Goal: Task Accomplishment & Management: Manage account settings

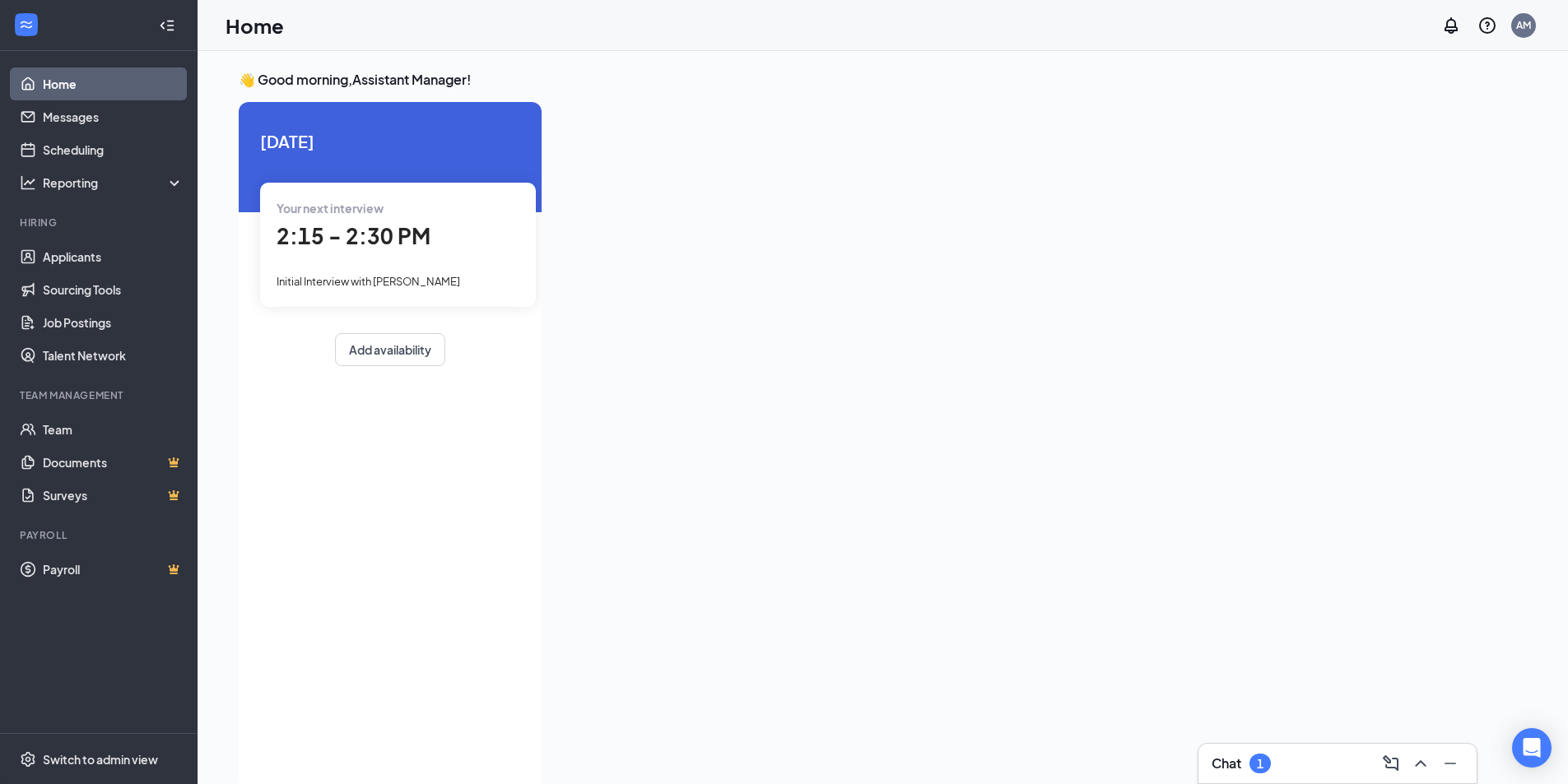
click at [1304, 771] on div "Chat 1" at bounding box center [1337, 763] width 252 height 26
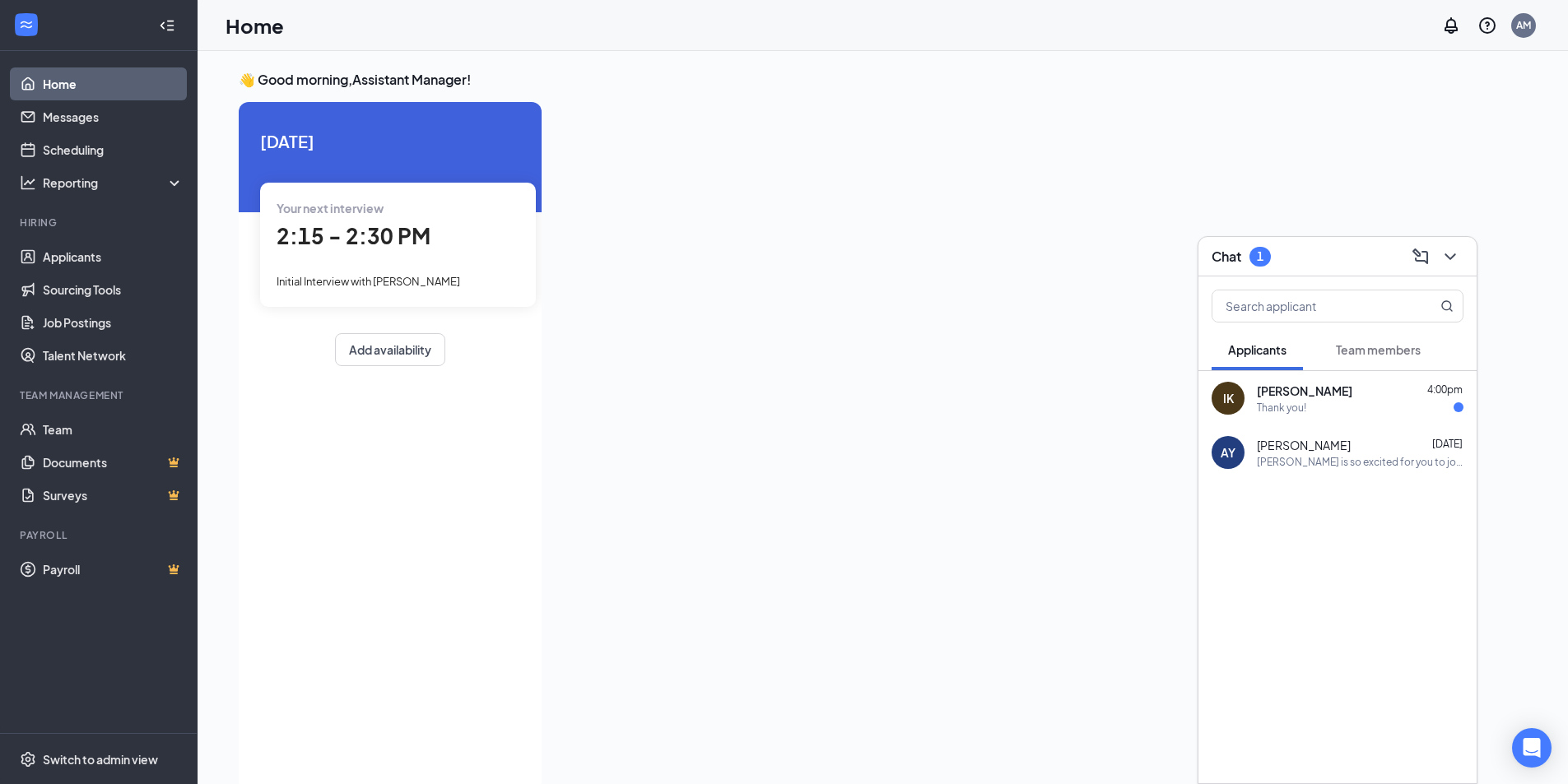
click at [1398, 344] on span "Team members" at bounding box center [1377, 349] width 84 height 15
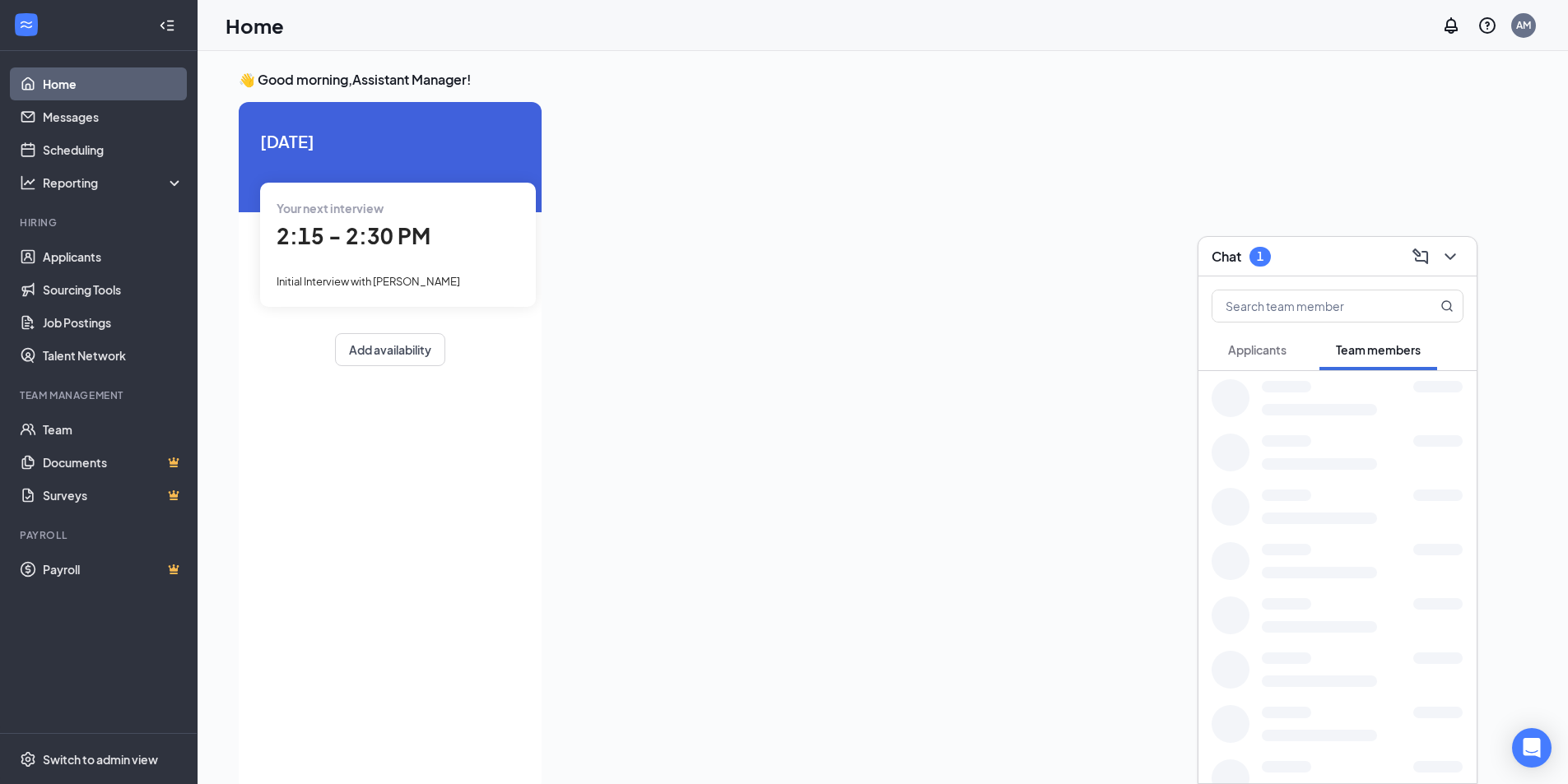
click at [1290, 357] on button "Applicants" at bounding box center [1257, 349] width 91 height 41
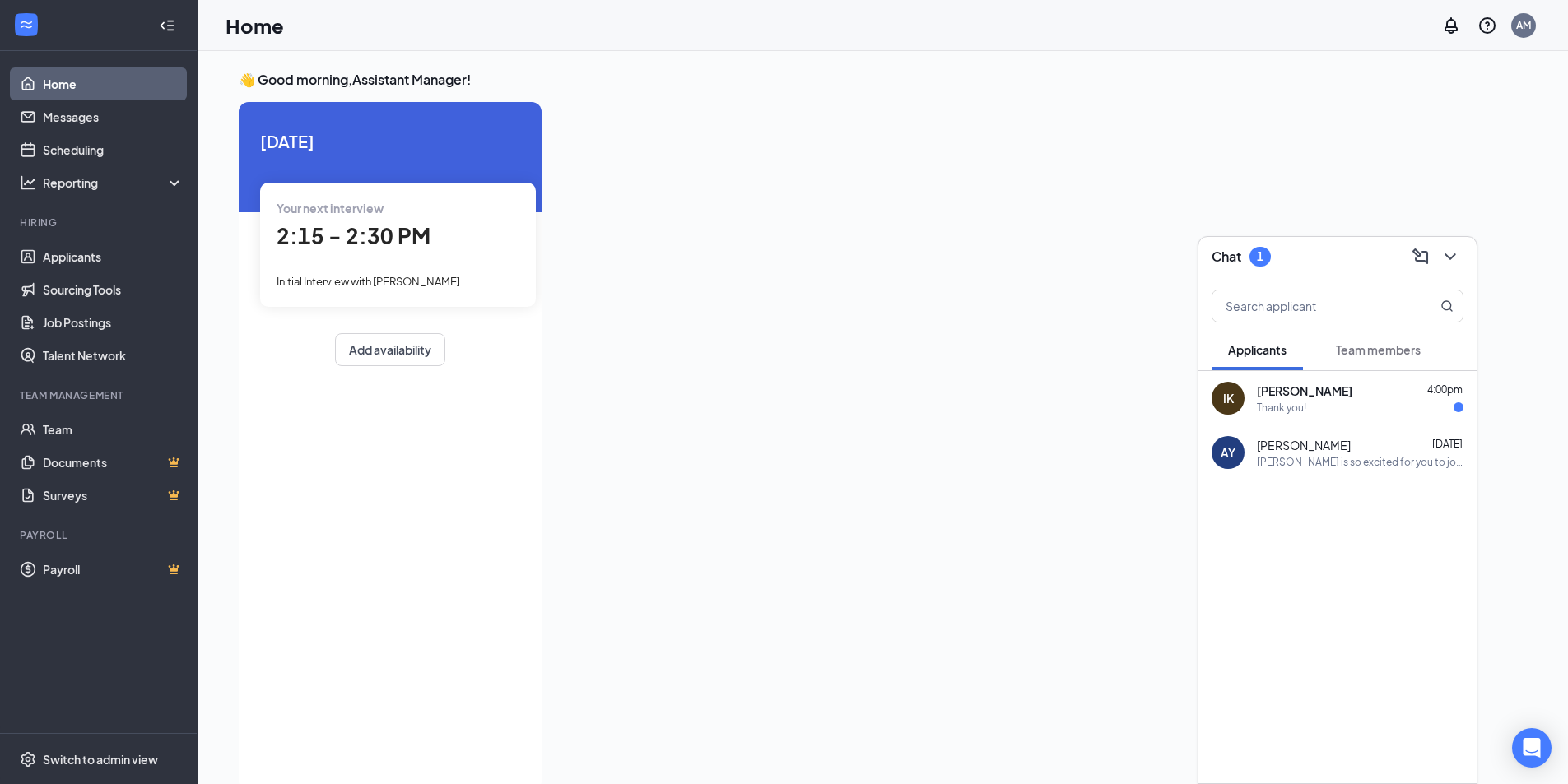
click at [584, 321] on div at bounding box center [1016, 441] width 922 height 679
click at [410, 223] on span "2:15 - 2:30 PM" at bounding box center [353, 236] width 154 height 27
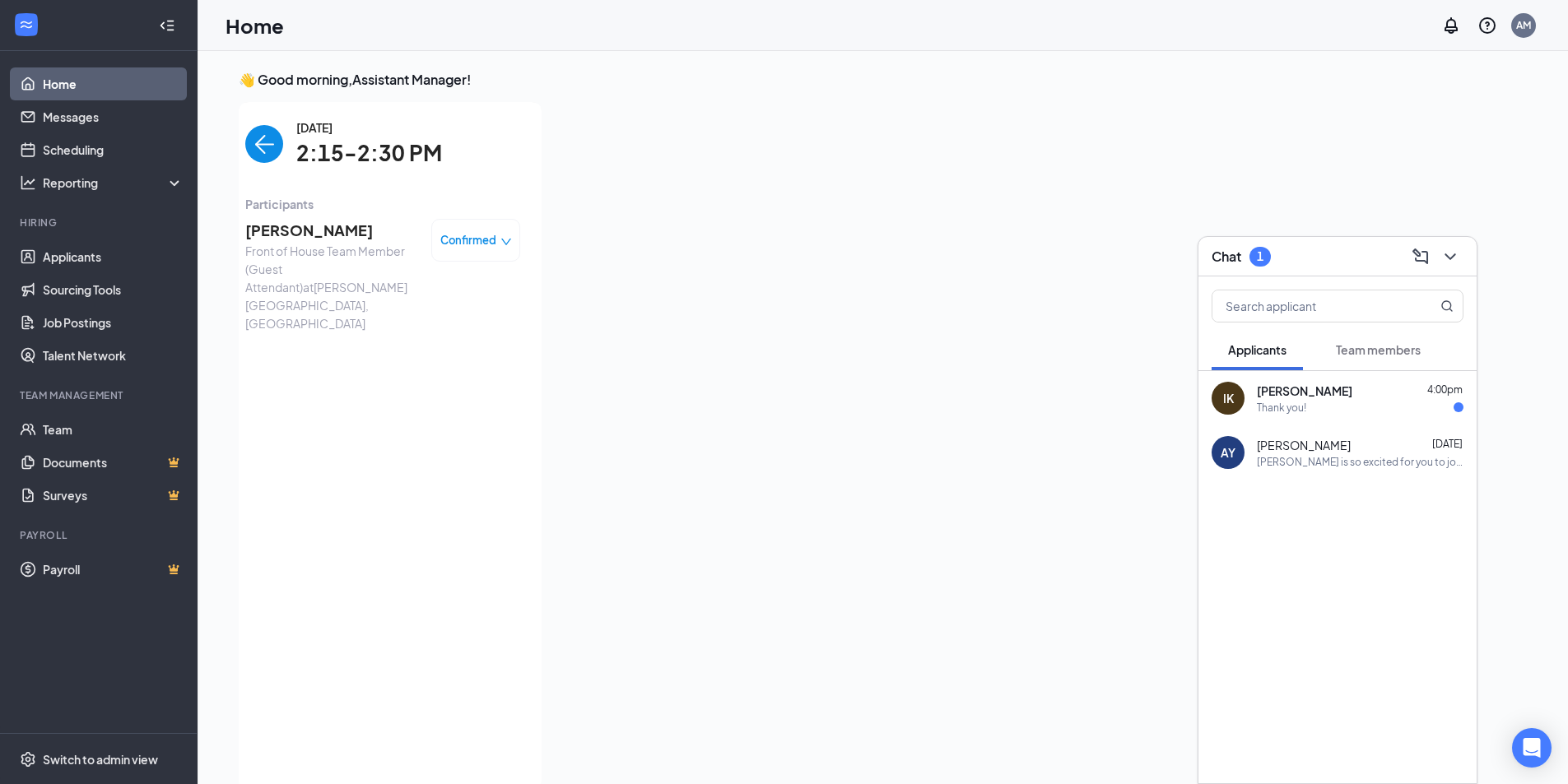
scroll to position [7, 0]
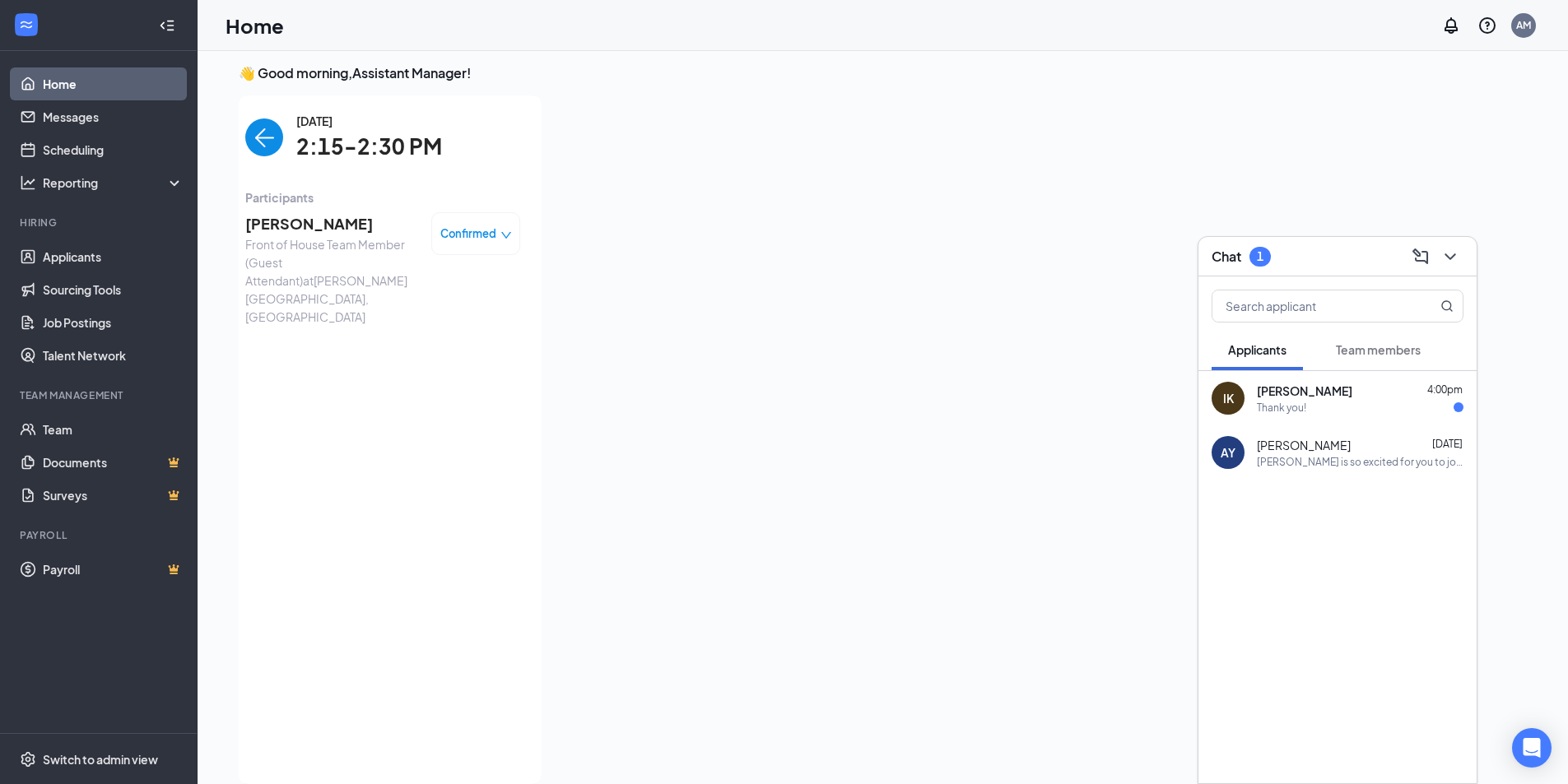
click at [506, 238] on icon "down" at bounding box center [506, 235] width 10 height 7
click at [504, 230] on icon "down" at bounding box center [506, 236] width 12 height 12
click at [106, 261] on link "Applicants" at bounding box center [113, 257] width 141 height 33
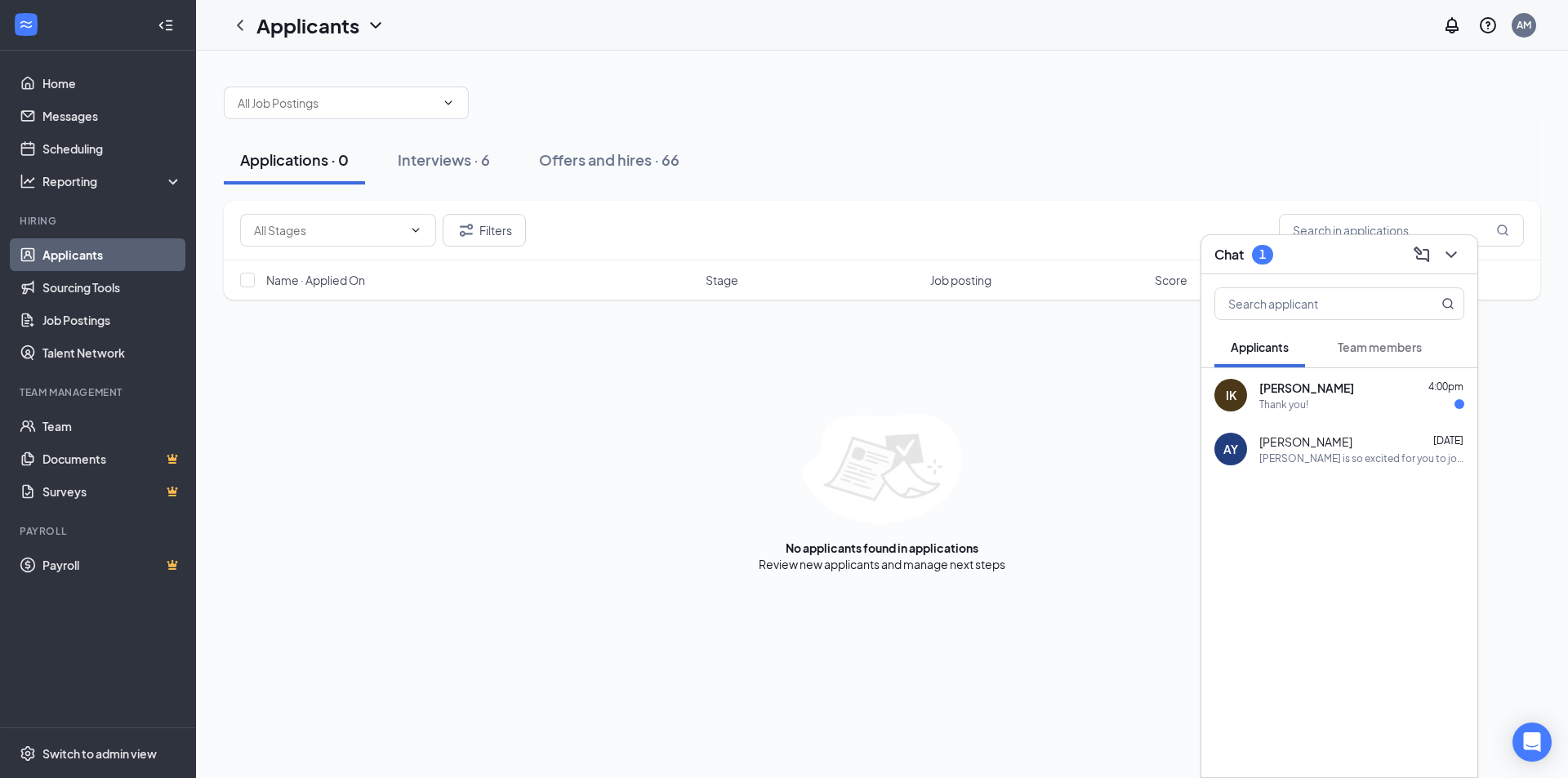
click at [676, 398] on div "Filters Name · Applied On Stage Job posting Score No applicants found in applic…" at bounding box center [881, 387] width 1317 height 372
click at [479, 160] on div "Interviews · 6" at bounding box center [444, 159] width 92 height 20
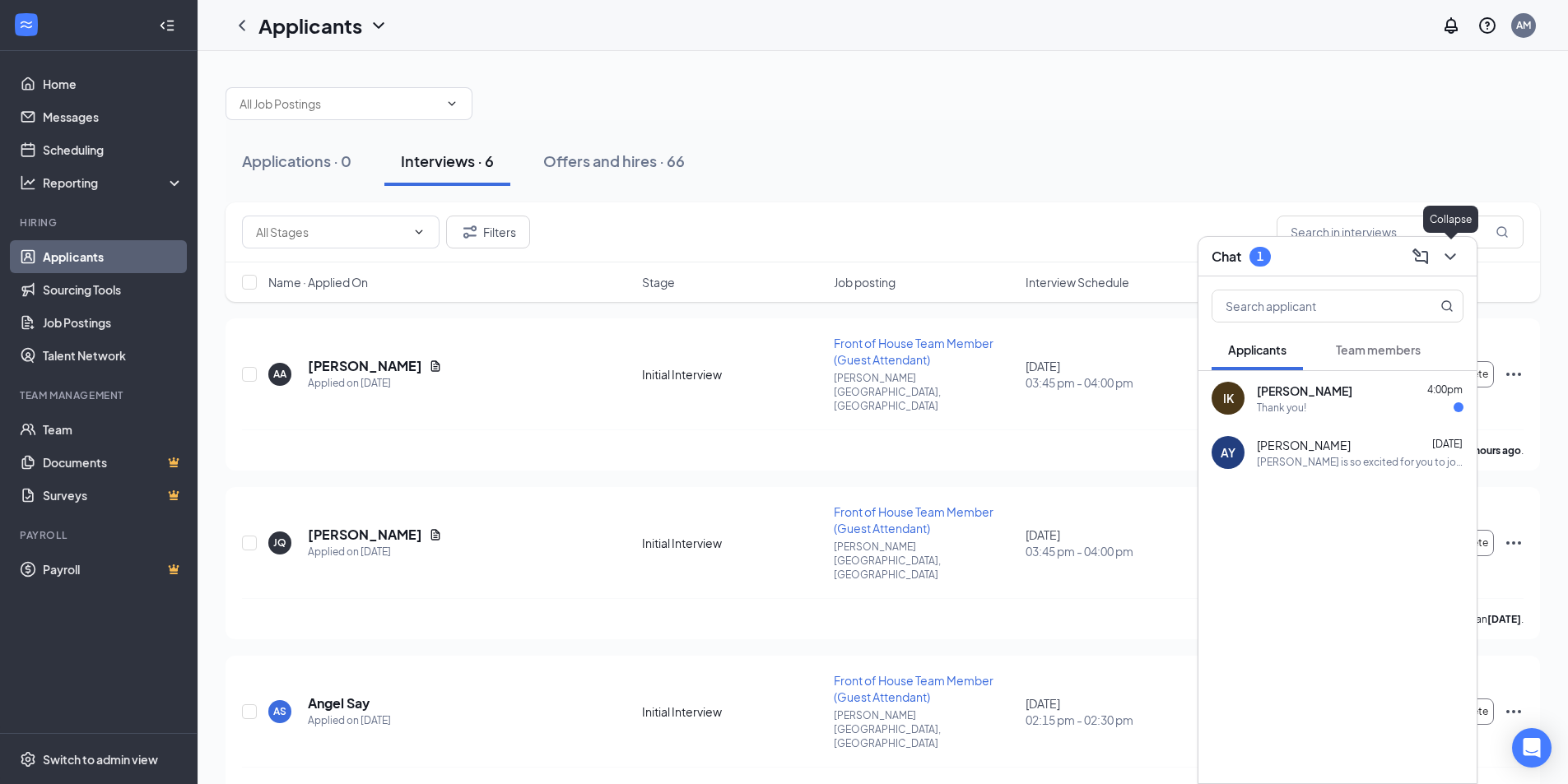
click at [1454, 258] on icon "ChevronDown" at bounding box center [1450, 256] width 19 height 19
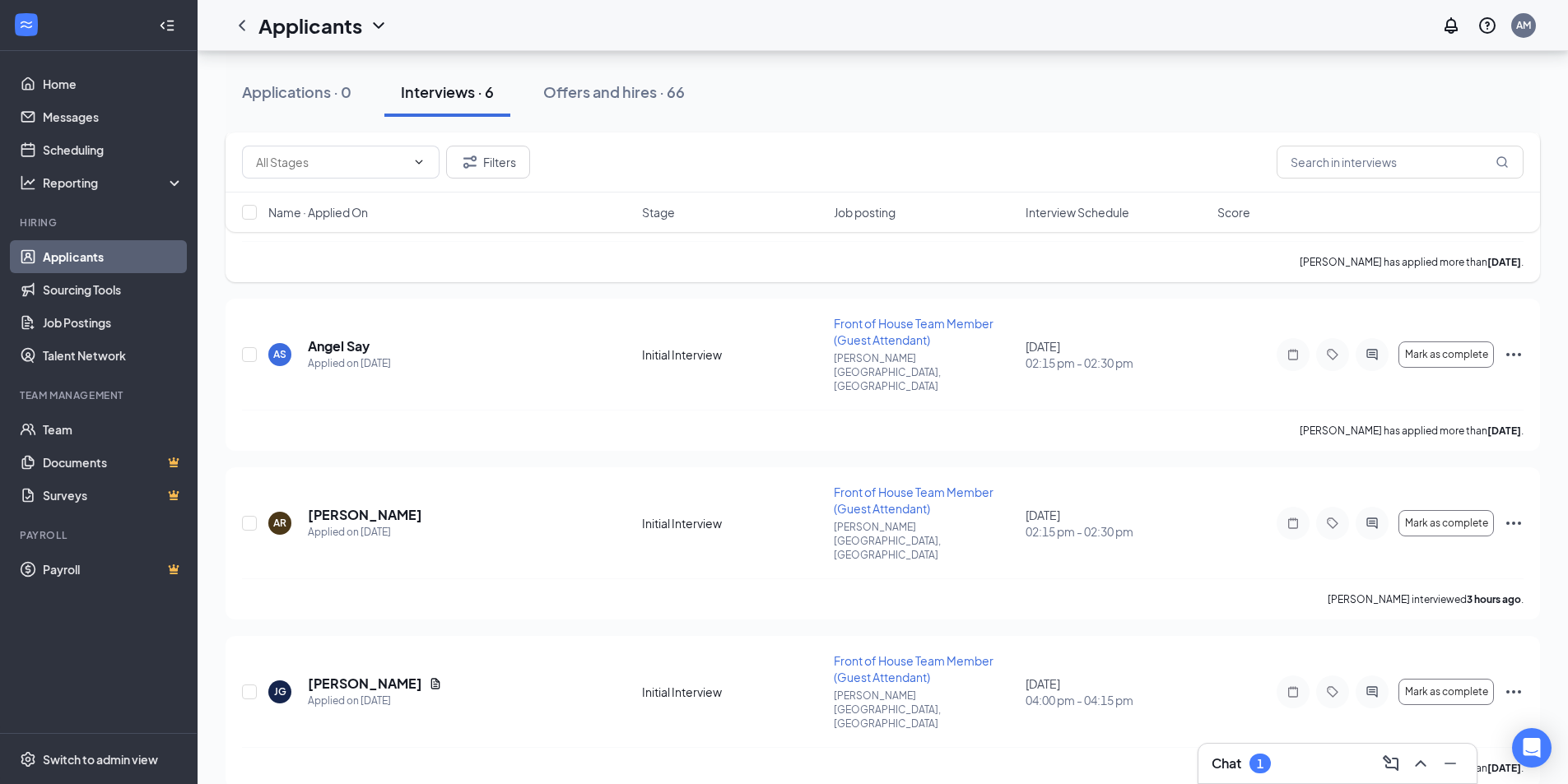
scroll to position [382, 0]
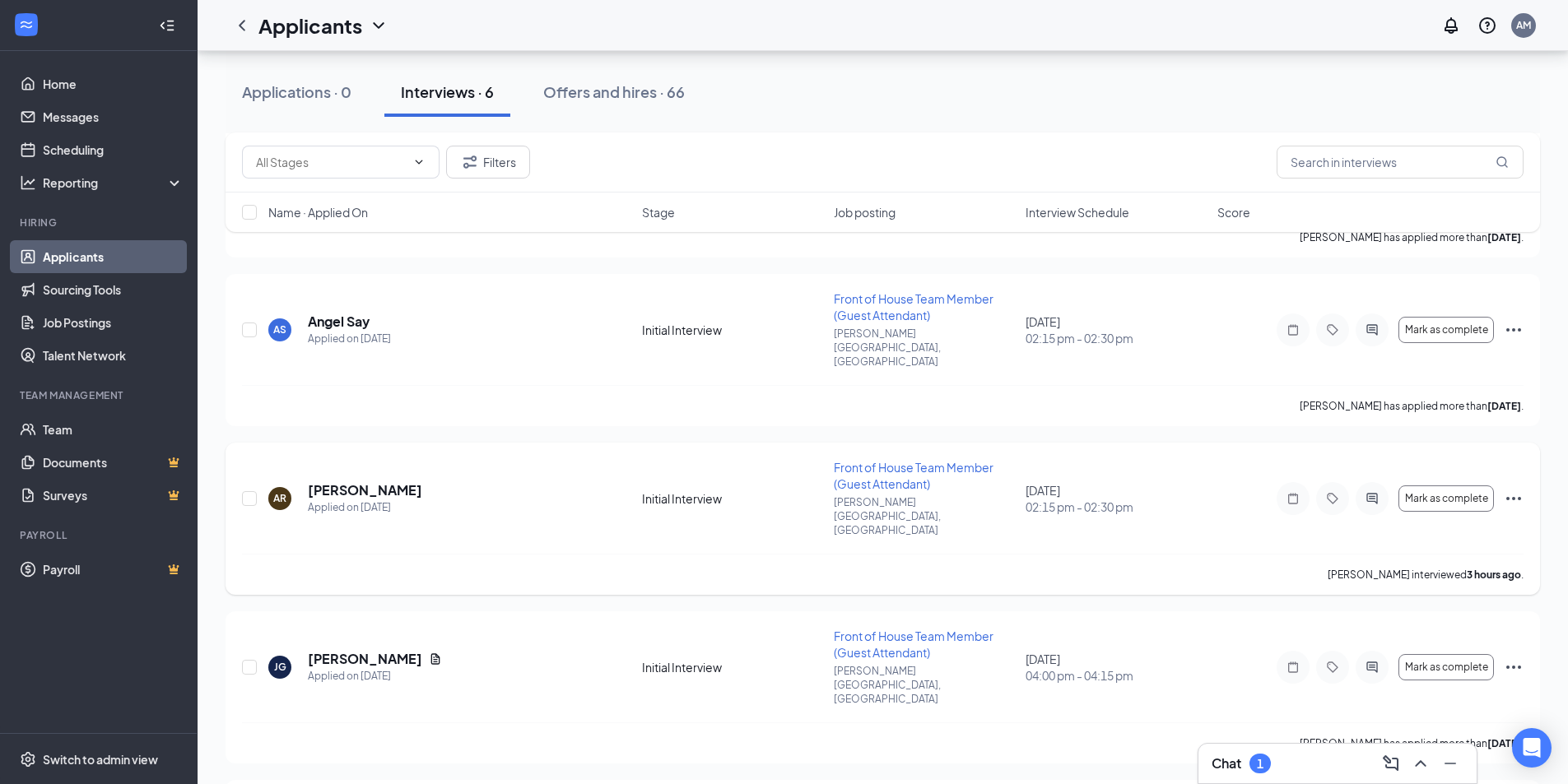
click at [1524, 442] on div "AR [PERSON_NAME] Applied on [DATE] Initial Interview Front of House Team Member…" at bounding box center [882, 518] width 1314 height 152
click at [1519, 497] on icon "Ellipses" at bounding box center [1513, 498] width 15 height 3
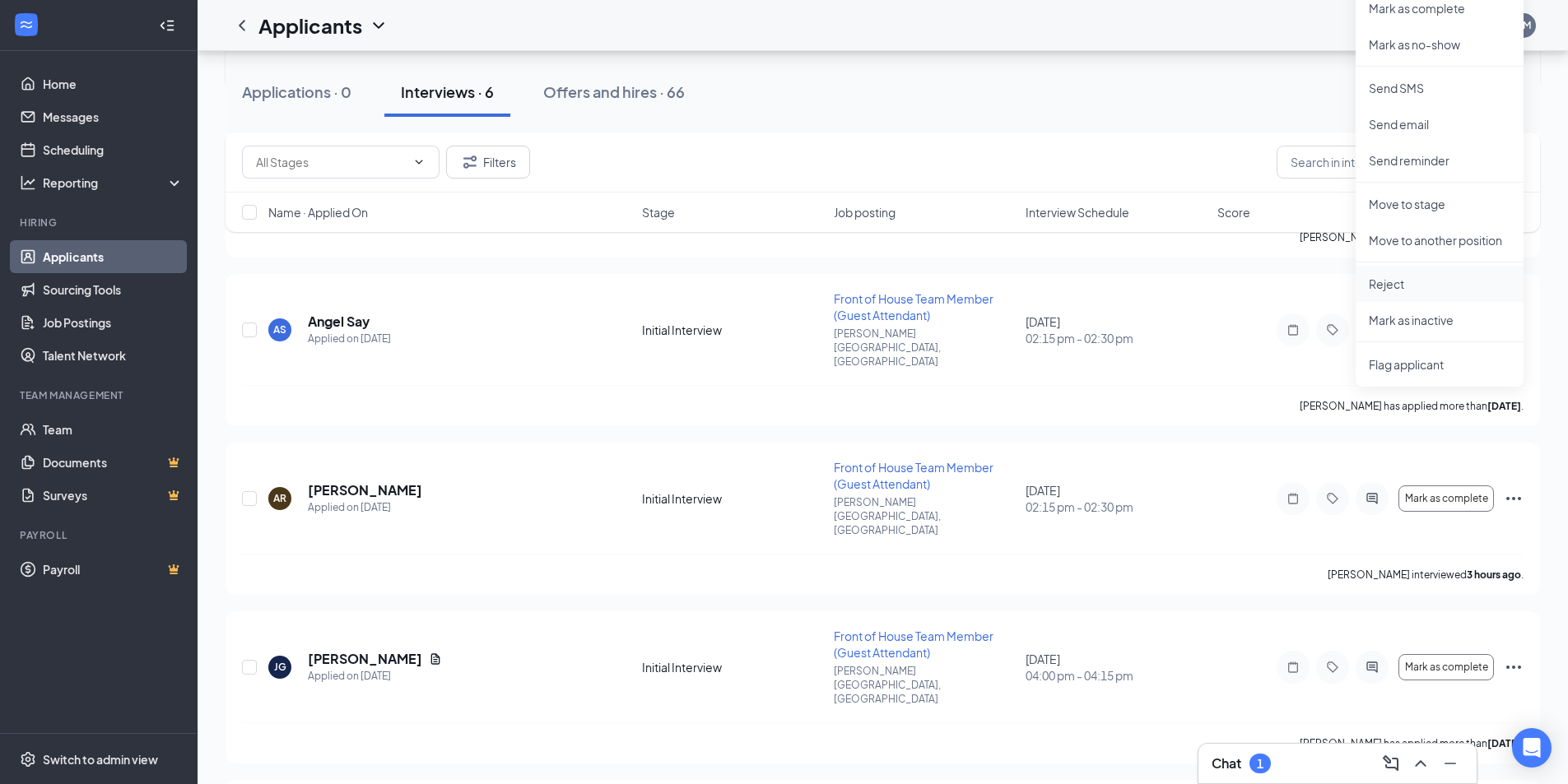
click at [1425, 284] on p "Reject" at bounding box center [1439, 283] width 142 height 16
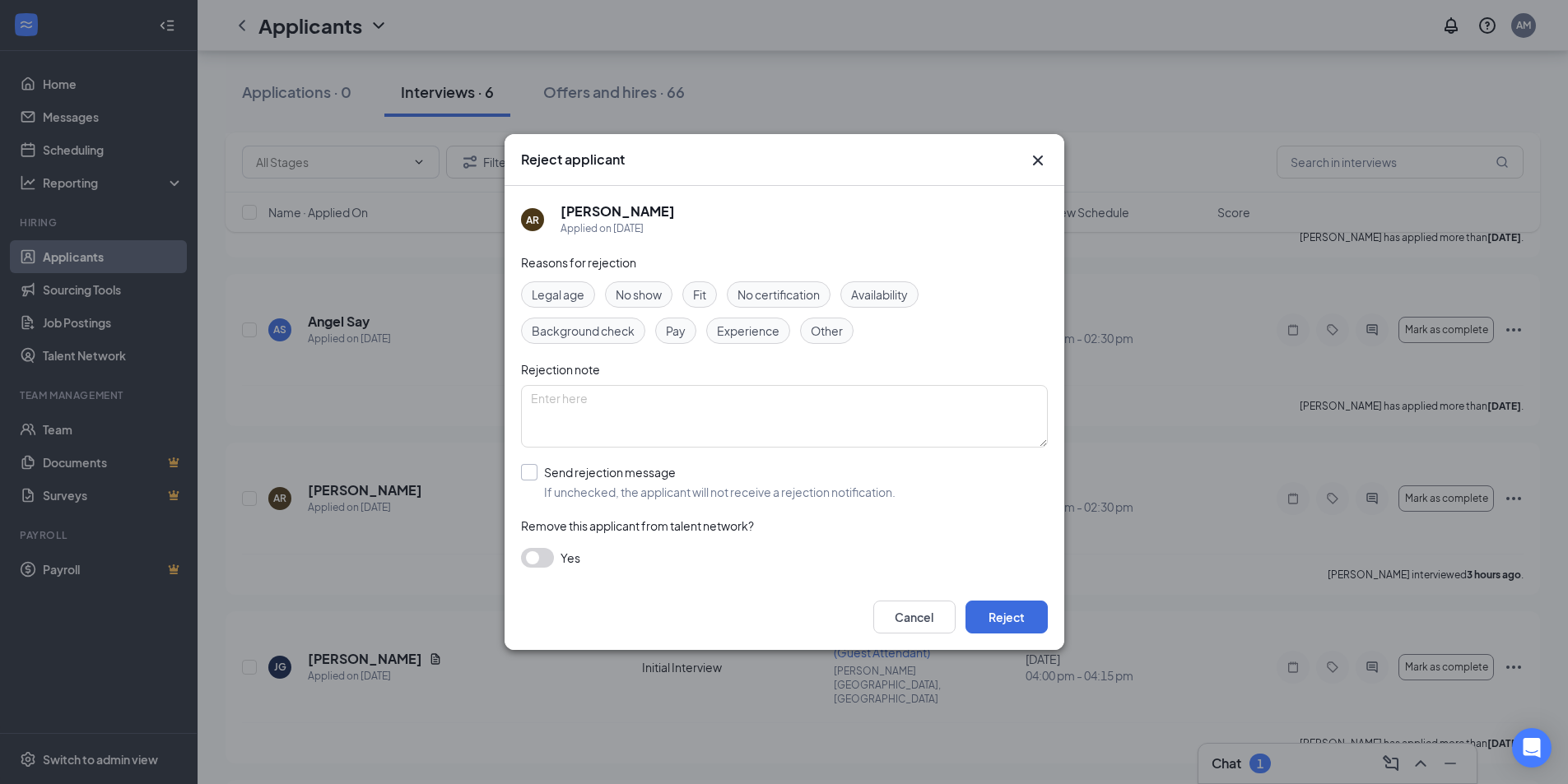
click at [539, 473] on input "Send rejection message If unchecked, the applicant will not receive a rejection…" at bounding box center [708, 481] width 375 height 36
checkbox input "true"
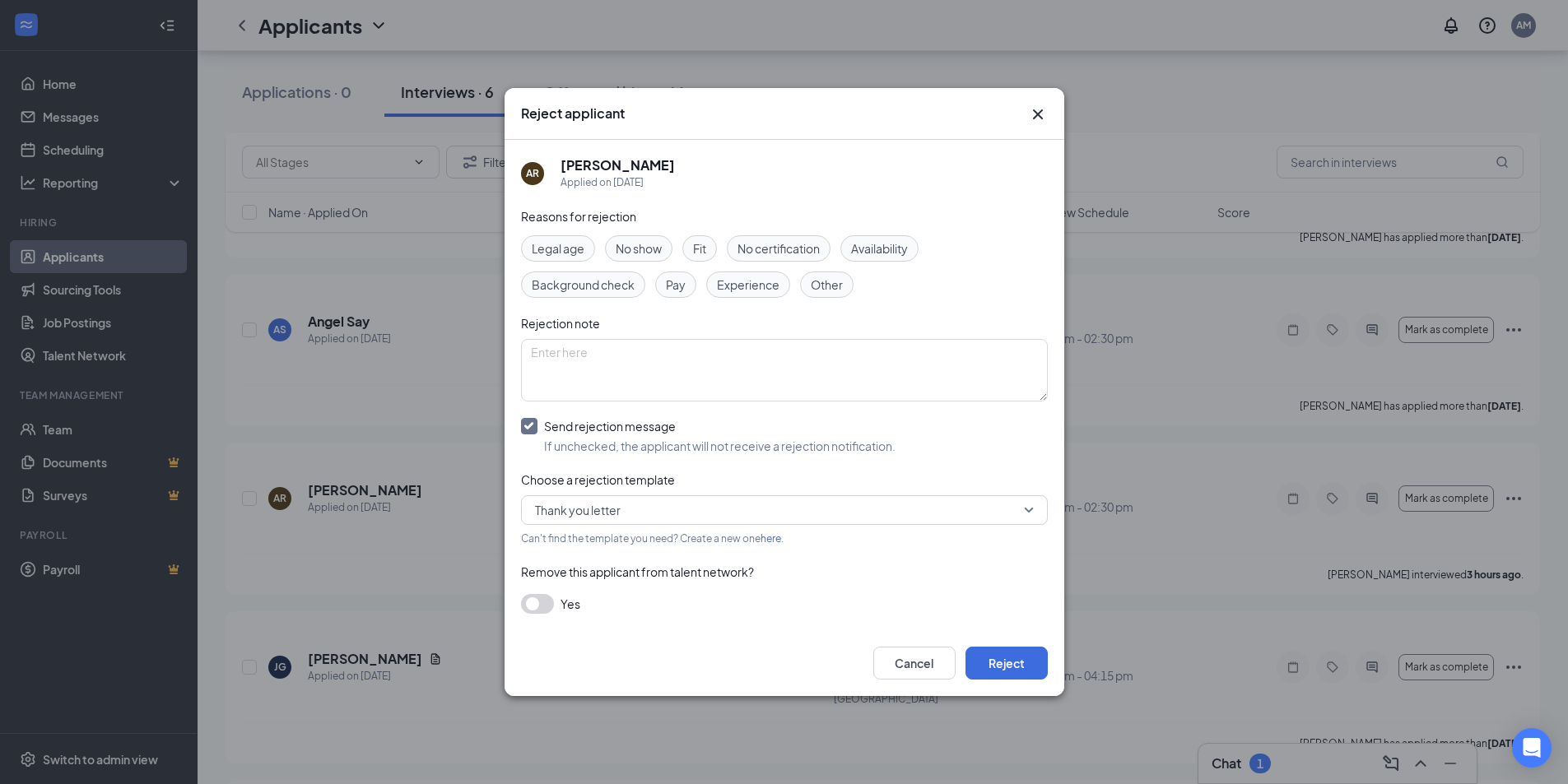
click at [649, 512] on span "Thank you letter" at bounding box center [776, 509] width 484 height 24
click at [700, 248] on span "Fit" at bounding box center [700, 248] width 14 height 18
click at [534, 609] on button "button" at bounding box center [538, 604] width 33 height 19
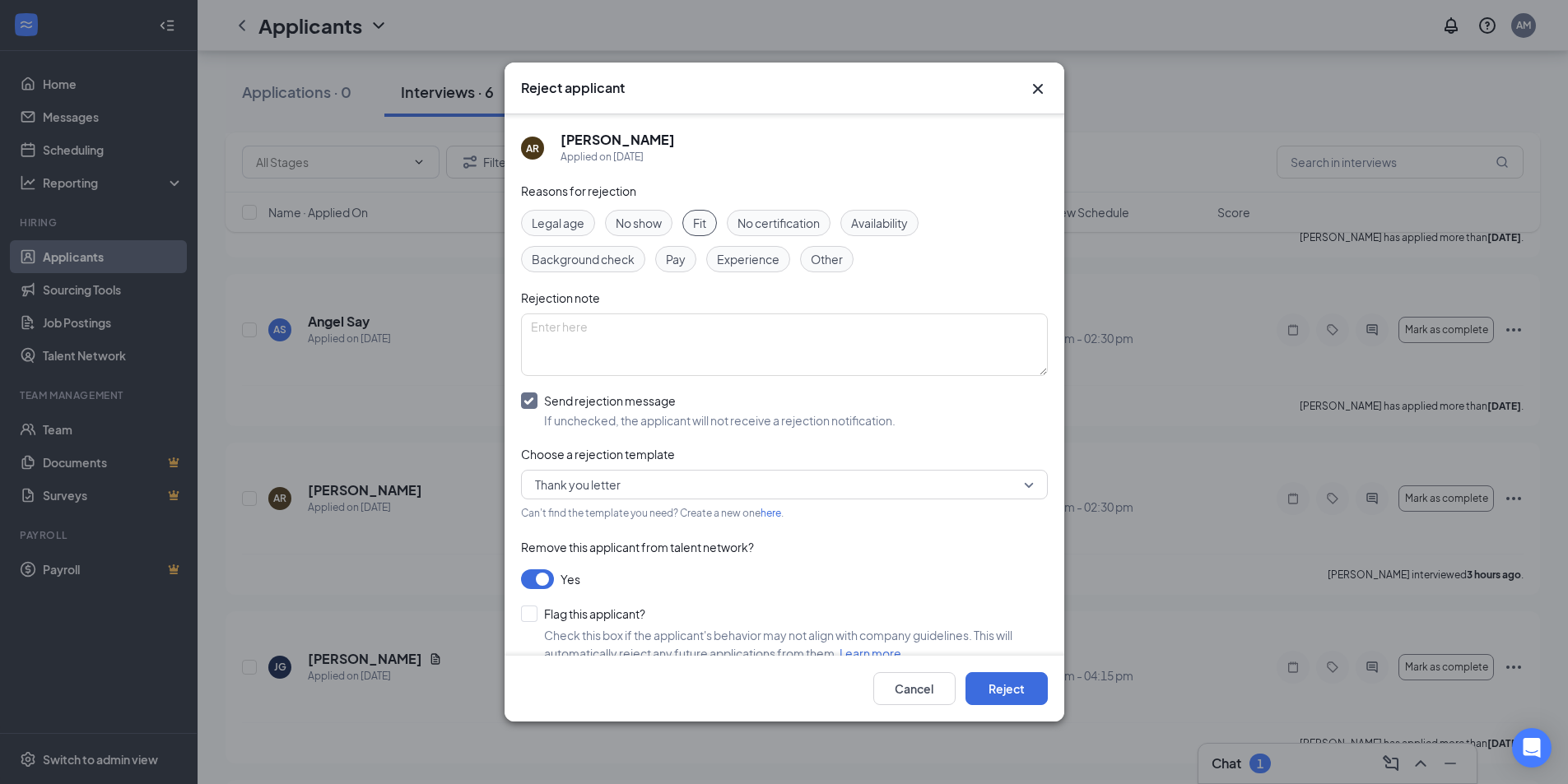
scroll to position [23, 0]
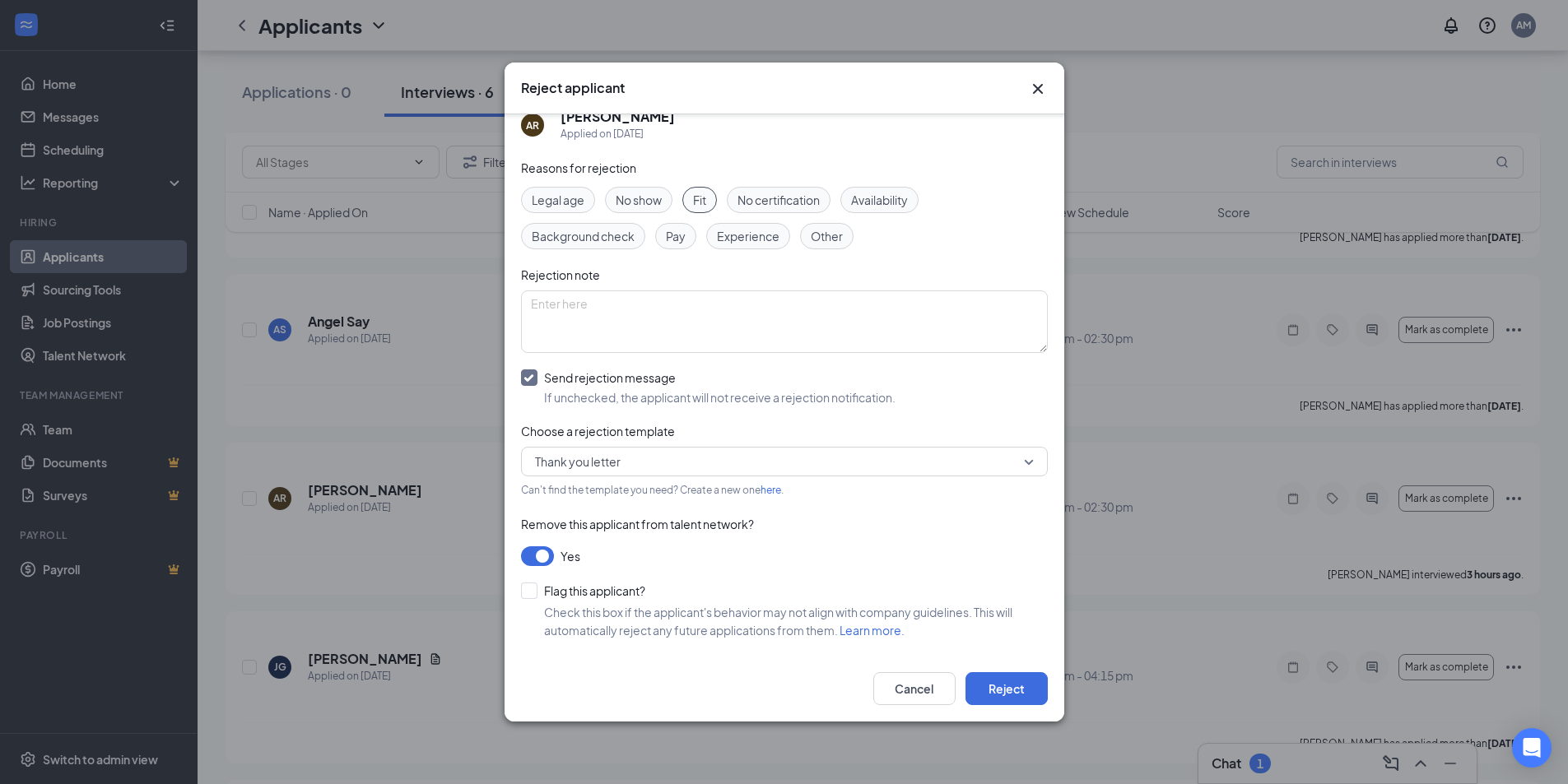
click at [544, 564] on button "button" at bounding box center [538, 556] width 33 height 19
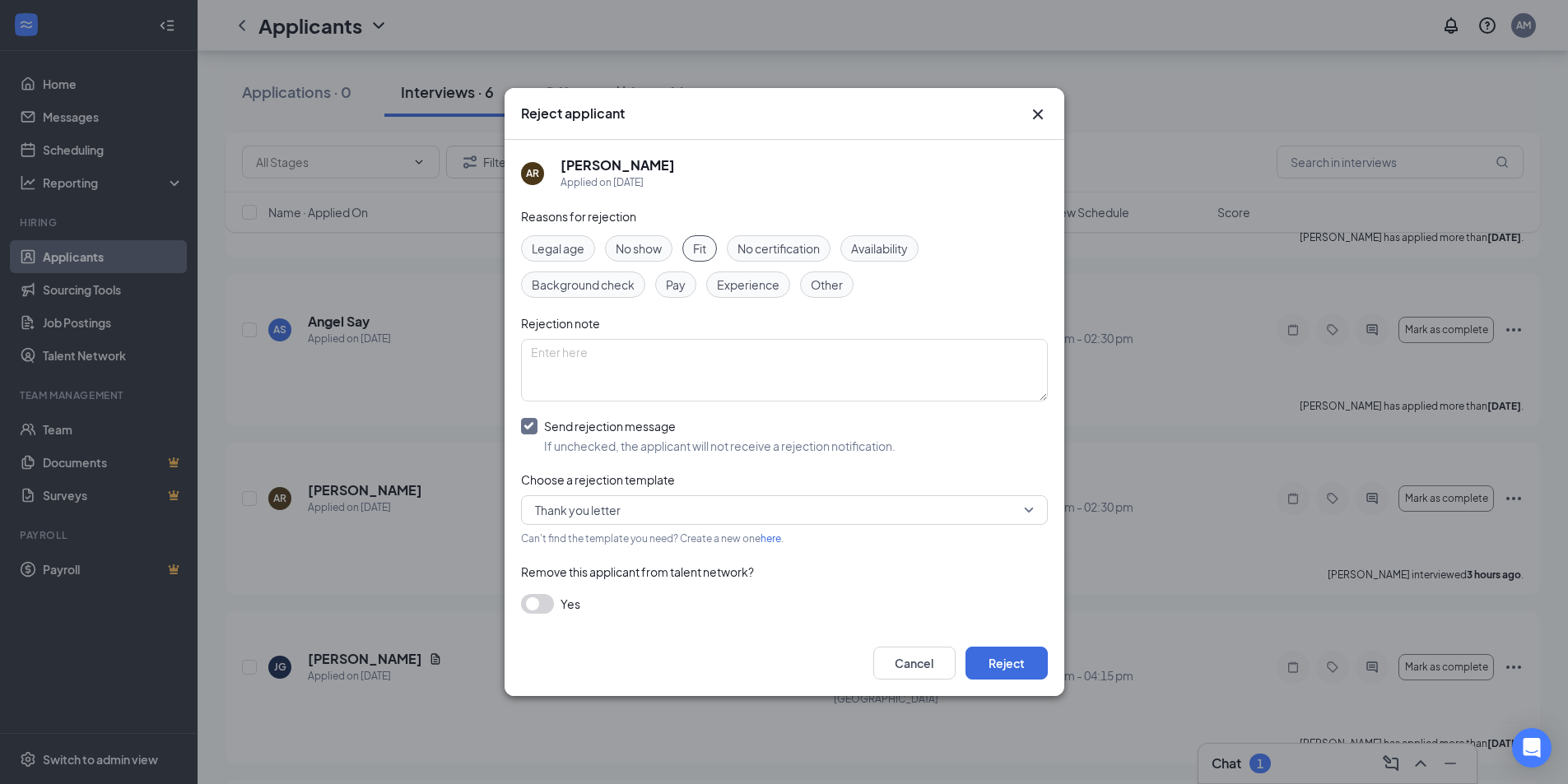
scroll to position [0, 0]
click at [993, 656] on button "Reject" at bounding box center [1006, 664] width 82 height 33
